Goal: Task Accomplishment & Management: Manage account settings

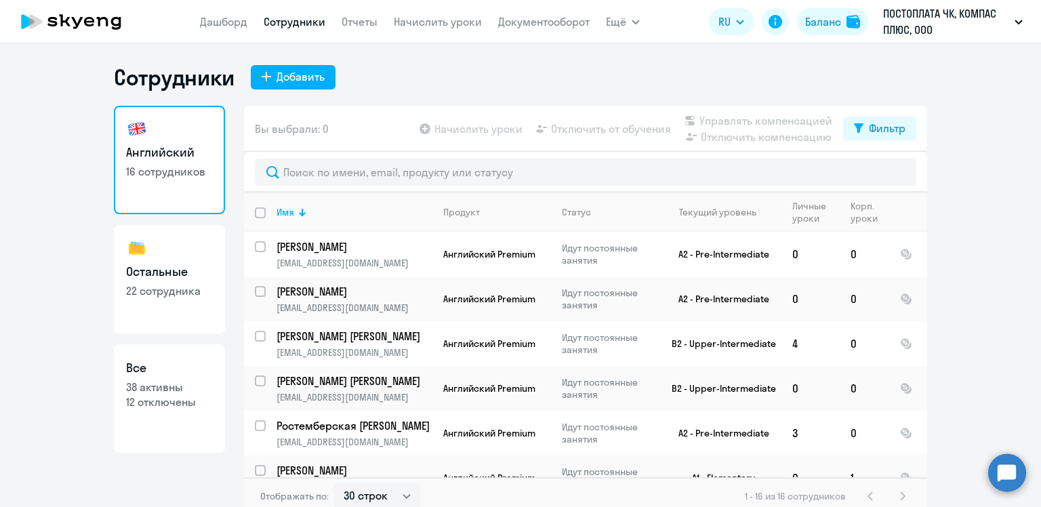
select select "30"
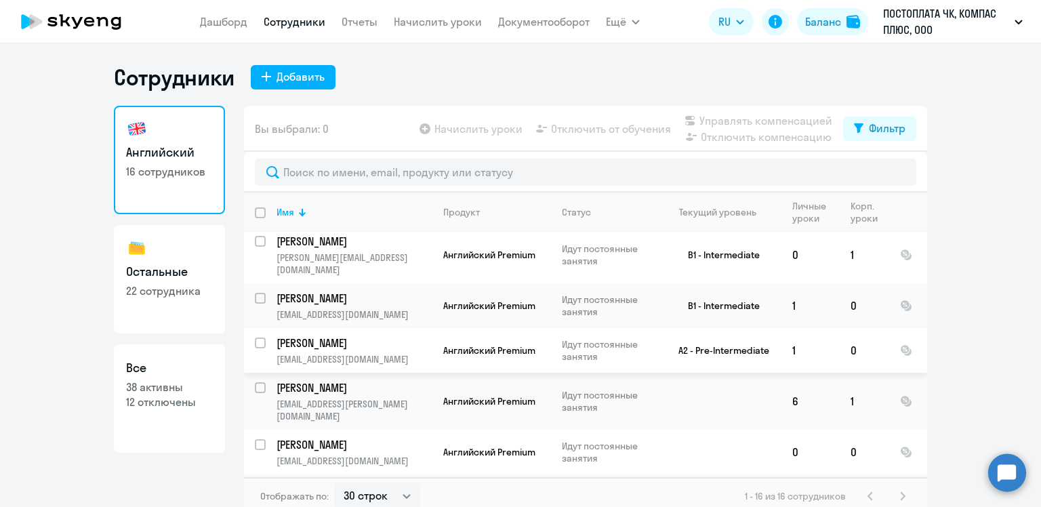
scroll to position [474, 0]
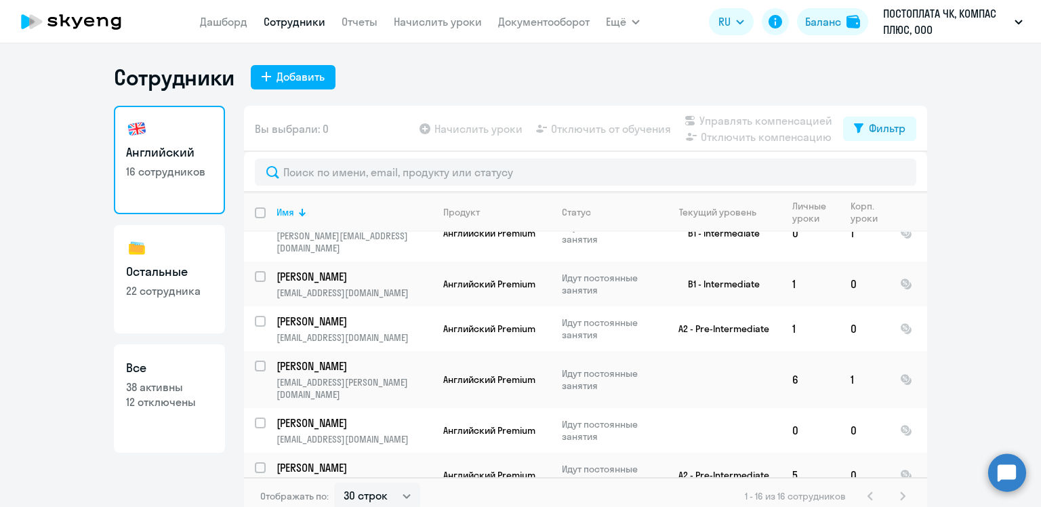
click at [1005, 472] on circle at bounding box center [1007, 472] width 38 height 38
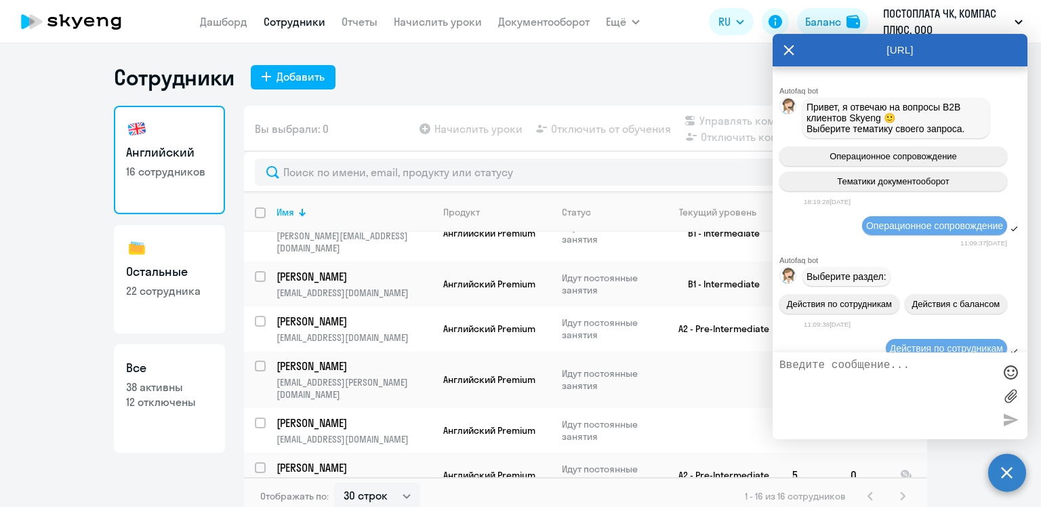
scroll to position [11690, 0]
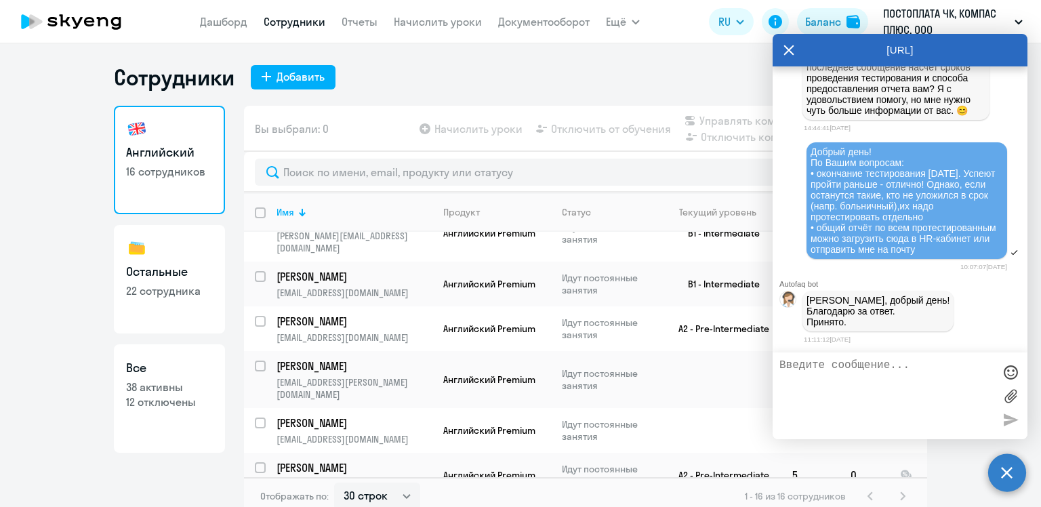
click at [859, 370] on textarea at bounding box center [886, 395] width 214 height 73
type textarea "Коллеги, добрый день! [PERSON_NAME] прекратил занятия, но в HR-кабинете всё ещё…"
click at [636, 418] on p "Идут постоянные занятия" at bounding box center [608, 430] width 93 height 24
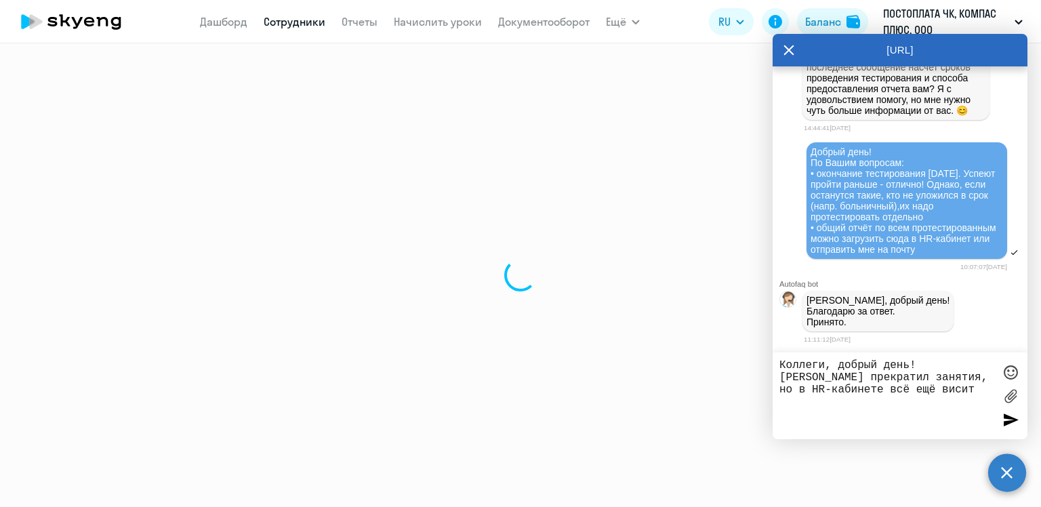
select select "english"
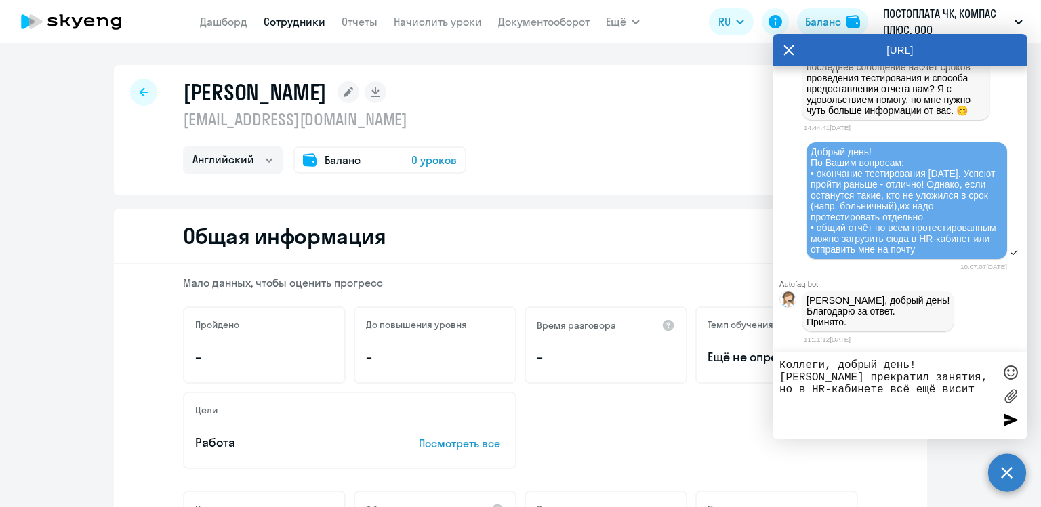
click at [787, 46] on icon at bounding box center [788, 50] width 11 height 33
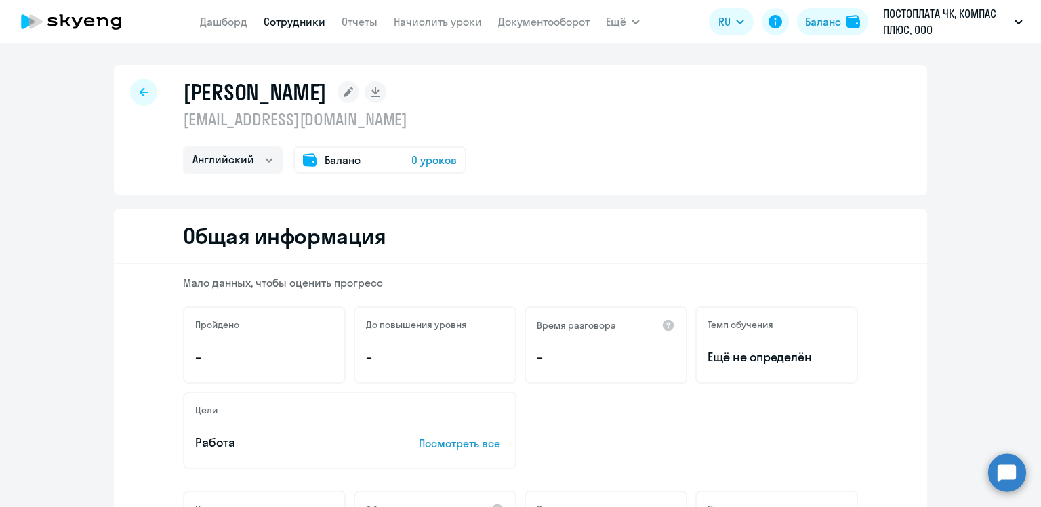
click at [140, 92] on icon at bounding box center [144, 91] width 9 height 9
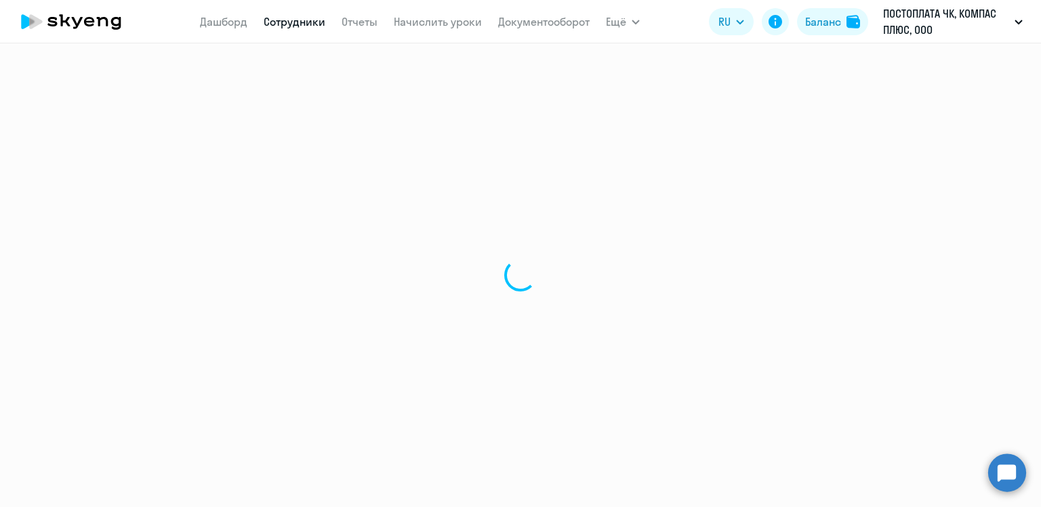
select select "30"
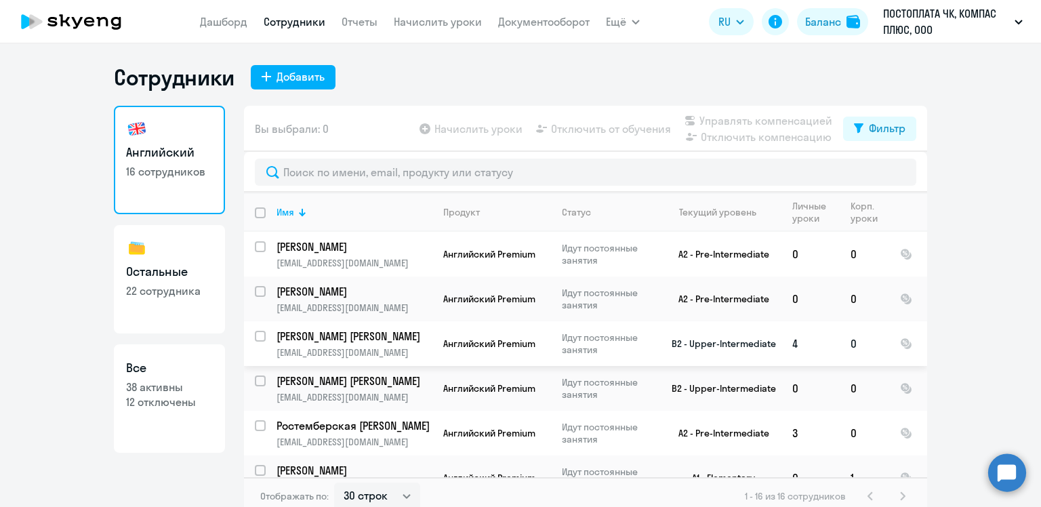
scroll to position [474, 0]
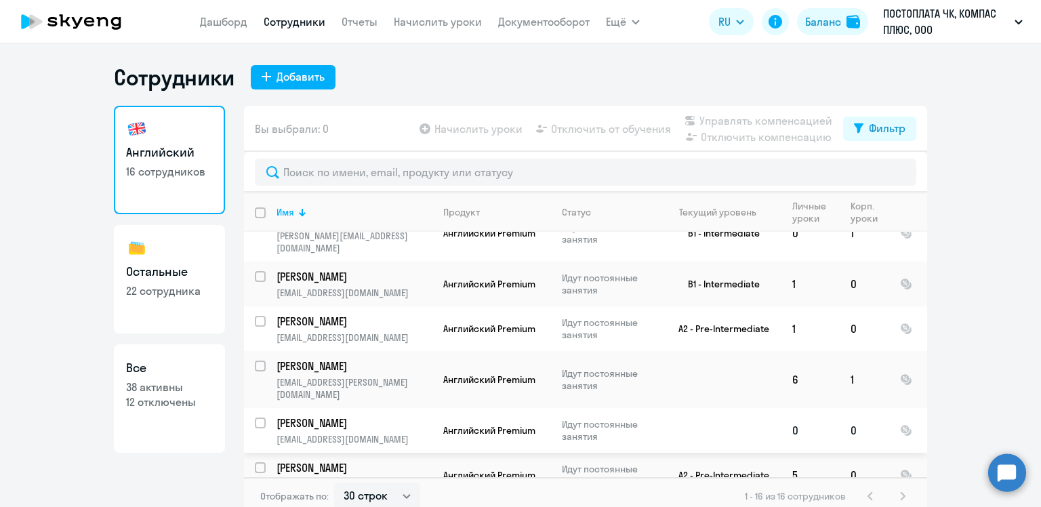
click at [255, 417] on input "select row 38434574" at bounding box center [268, 430] width 27 height 27
checkbox input "true"
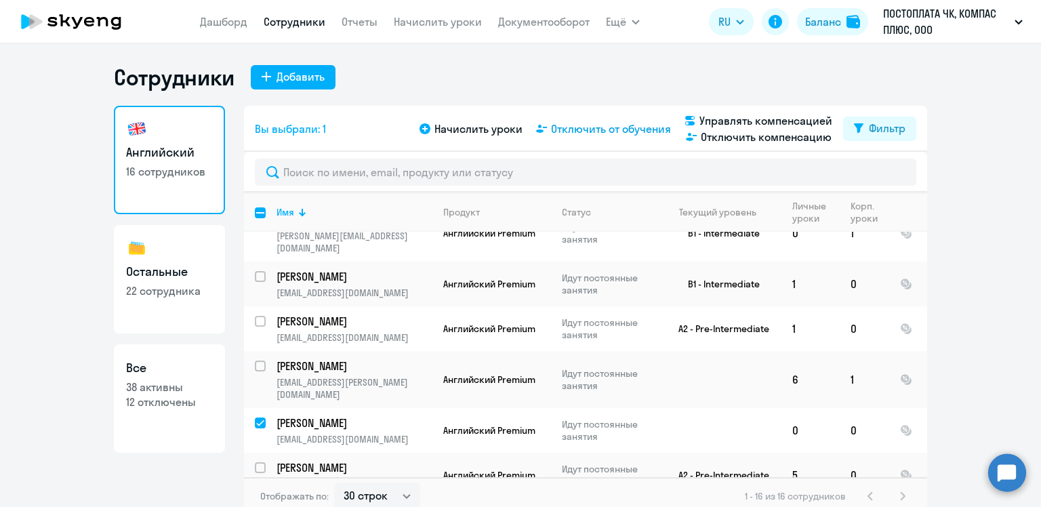
click at [602, 127] on span "Отключить от обучения" at bounding box center [611, 129] width 120 height 16
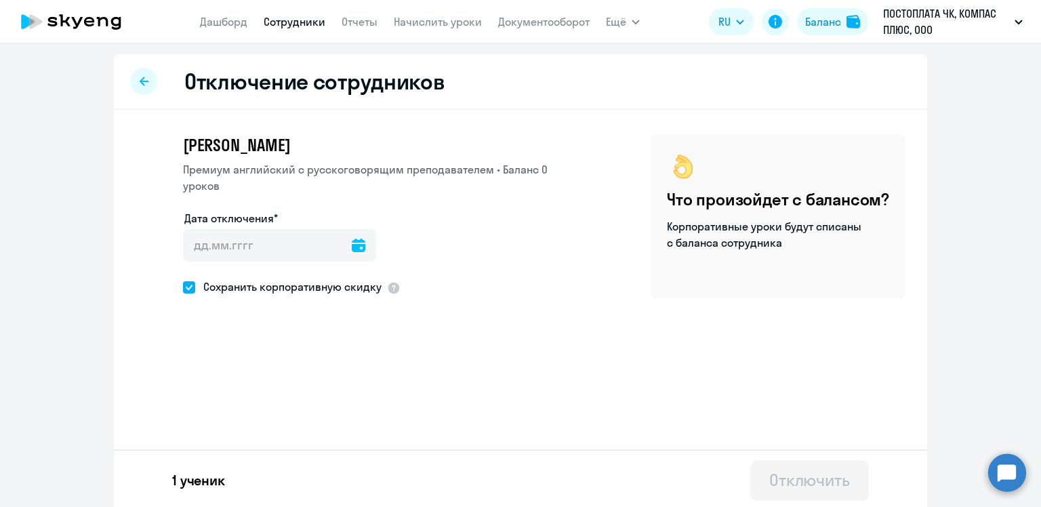
click at [352, 244] on icon at bounding box center [359, 245] width 14 height 14
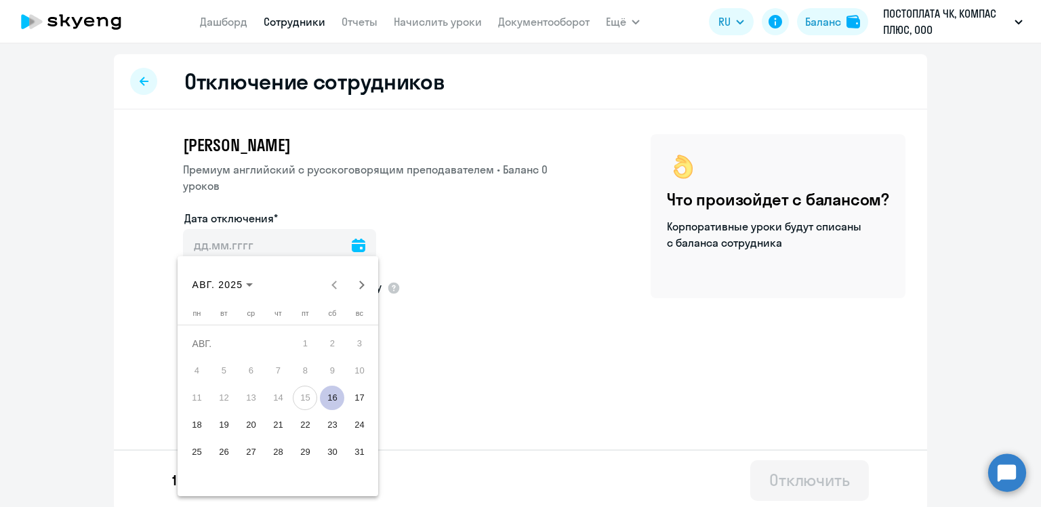
click at [331, 395] on span "16" at bounding box center [332, 397] width 24 height 24
type input "[DATE]"
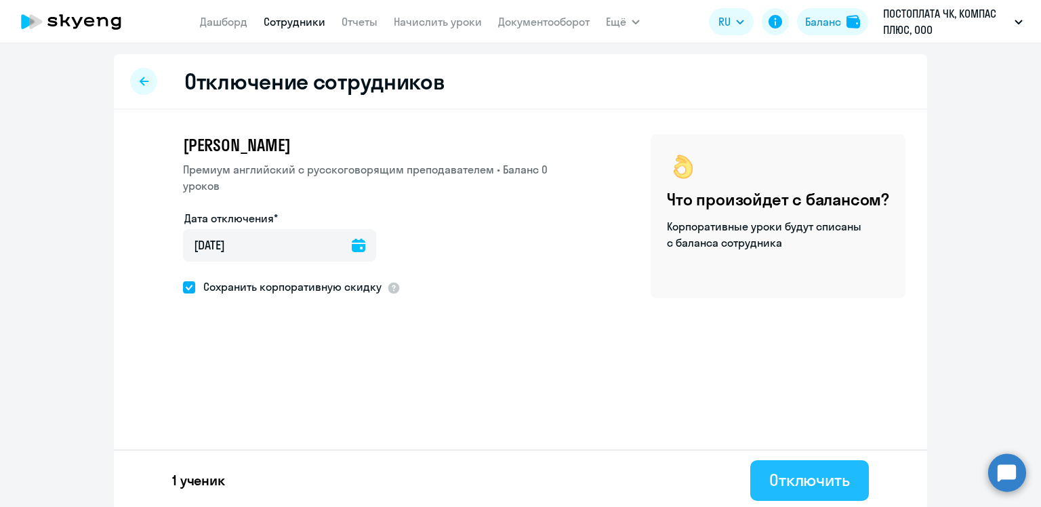
click at [790, 481] on div "Отключить" at bounding box center [809, 480] width 81 height 22
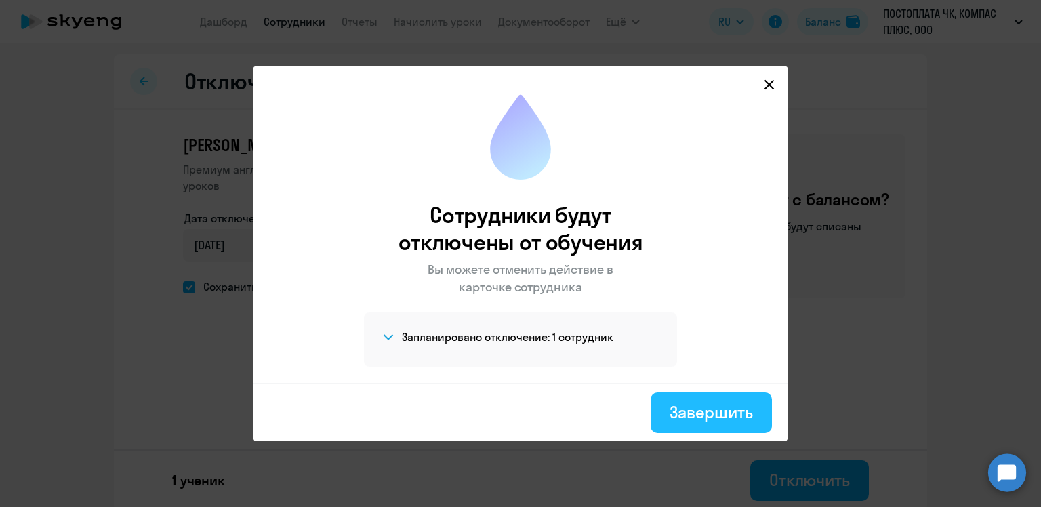
click at [715, 406] on div "Завершить" at bounding box center [710, 412] width 83 height 22
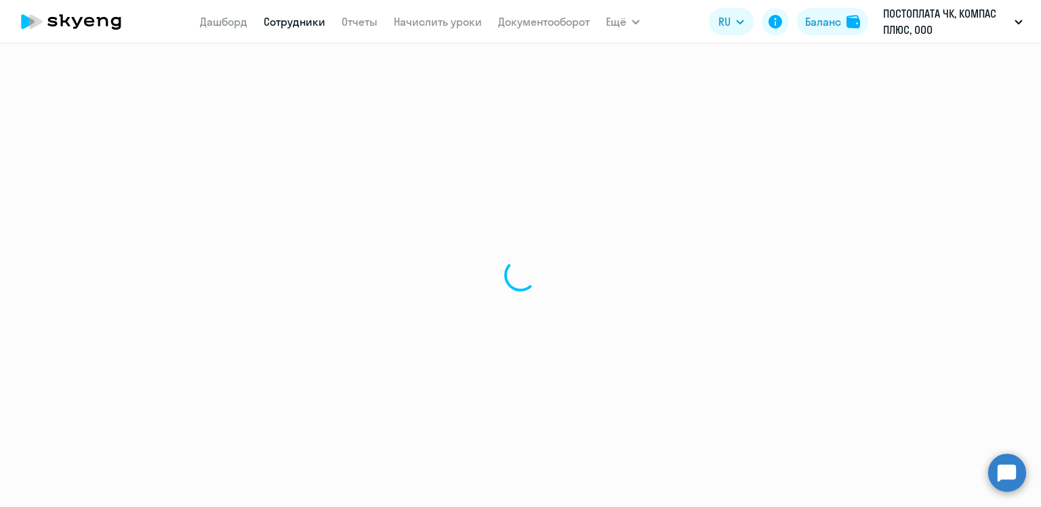
select select "30"
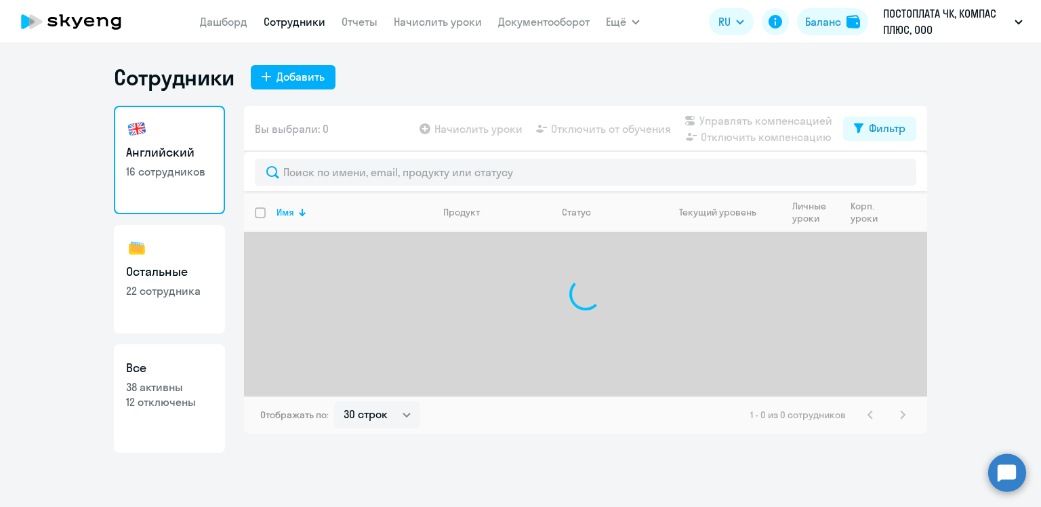
click at [1003, 467] on circle at bounding box center [1007, 472] width 38 height 38
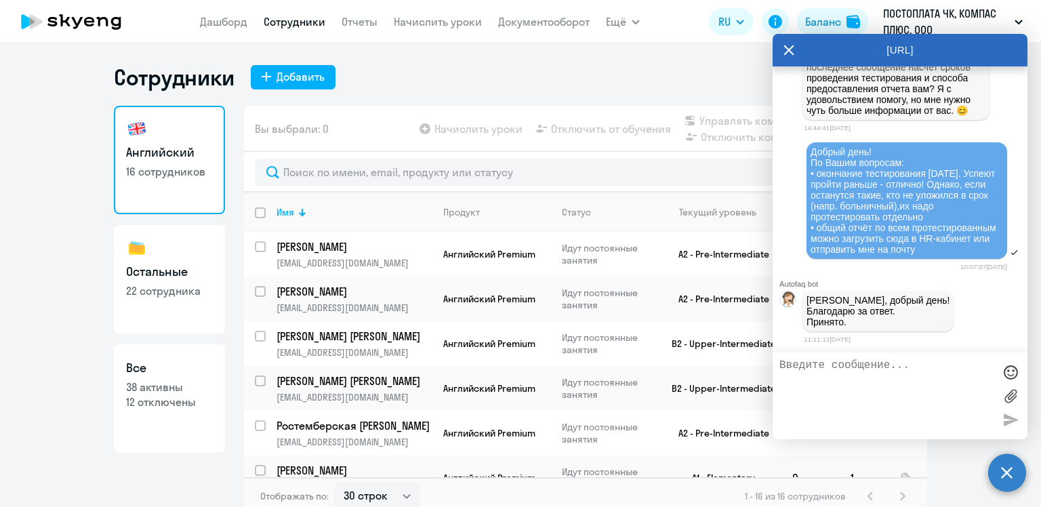
scroll to position [11690, 0]
click at [787, 50] on icon at bounding box center [789, 50] width 10 height 10
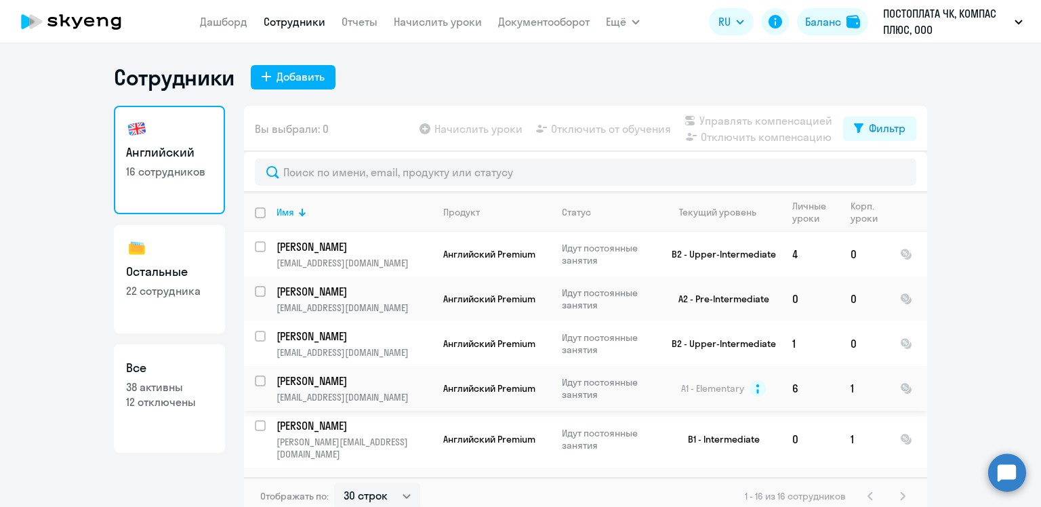
scroll to position [474, 0]
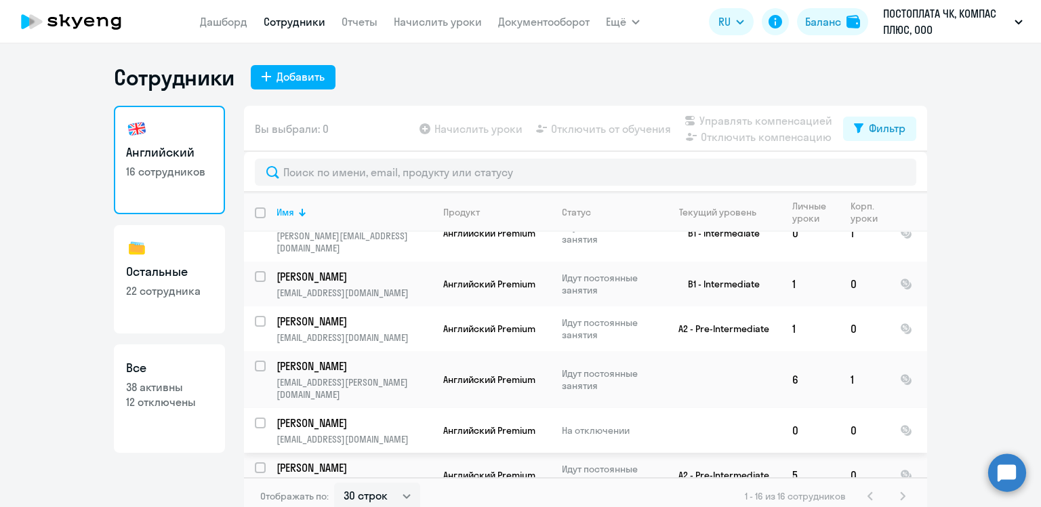
click at [407, 408] on td "[PERSON_NAME] [EMAIL_ADDRESS][DOMAIN_NAME]" at bounding box center [349, 430] width 167 height 45
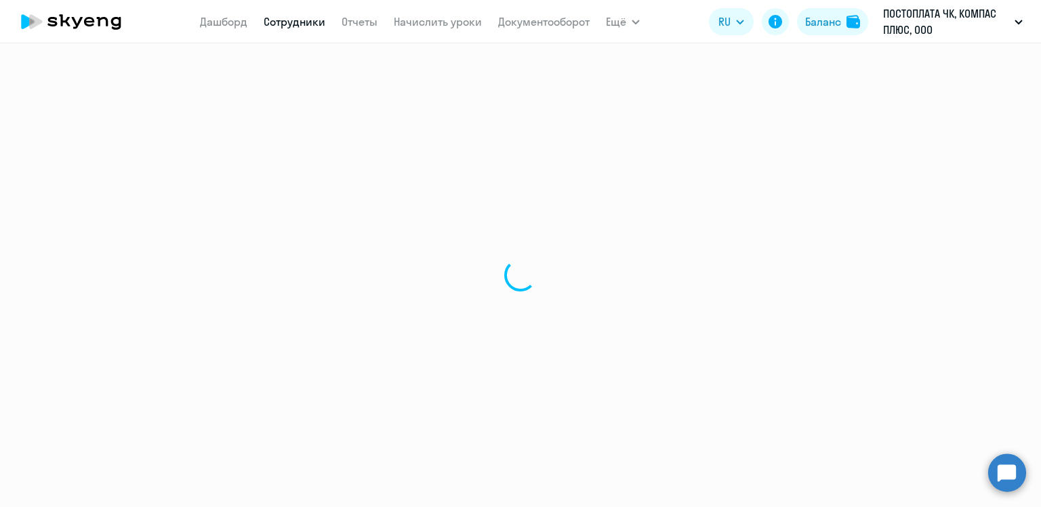
select select "english"
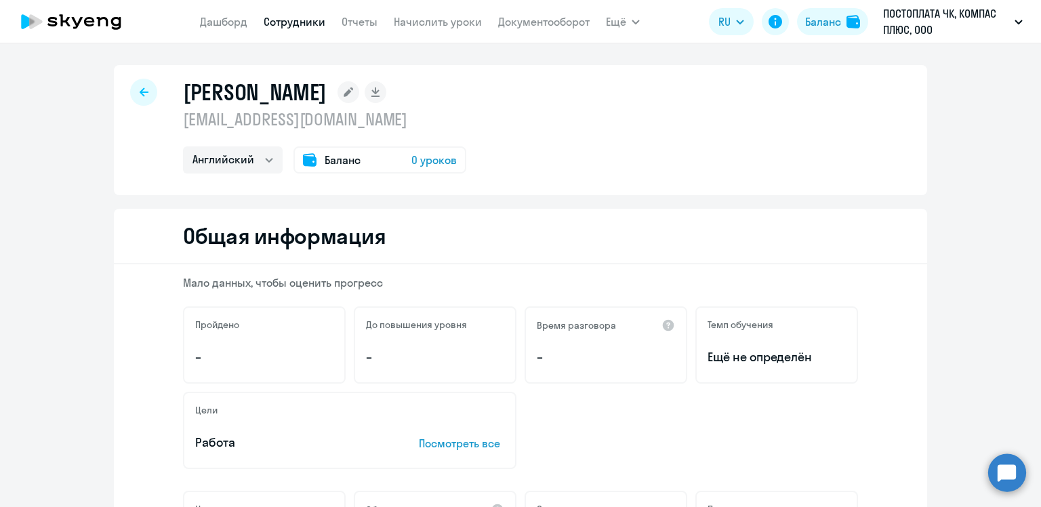
click at [315, 419] on div "Цели Работа Посмотреть все" at bounding box center [349, 430] width 333 height 77
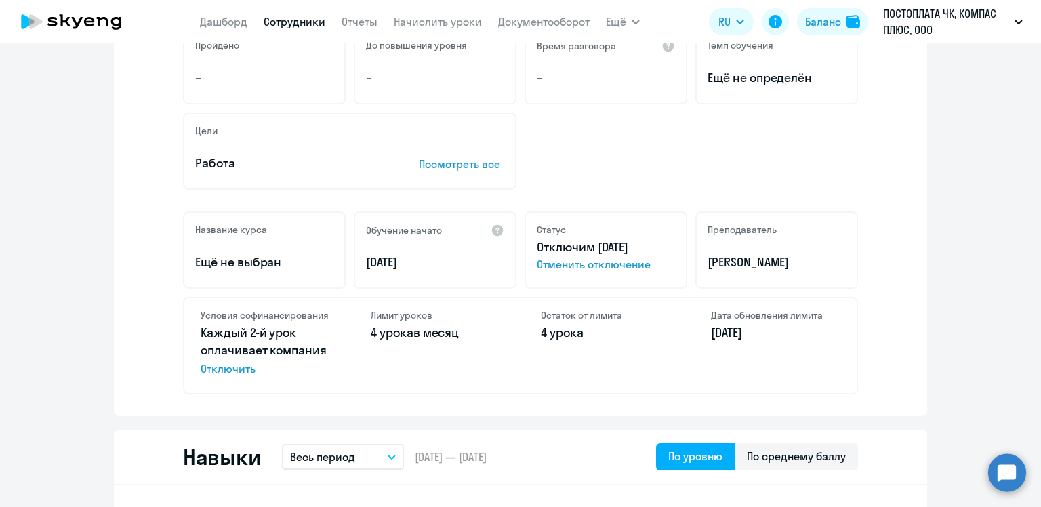
scroll to position [285, 0]
